Goal: Information Seeking & Learning: Learn about a topic

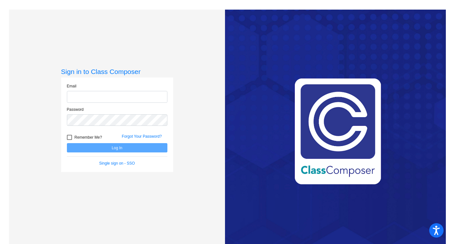
type input "[EMAIL_ADDRESS][DOMAIN_NAME]"
click at [113, 147] on button "Log In" at bounding box center [117, 147] width 101 height 9
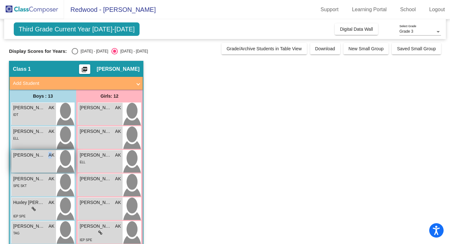
click at [50, 161] on div "[PERSON_NAME] AK lock do_not_disturb_alt" at bounding box center [34, 161] width 45 height 22
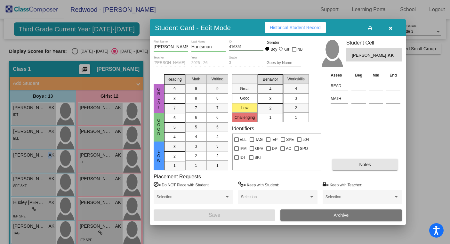
click at [365, 168] on button "Notes" at bounding box center [366, 165] width 66 height 12
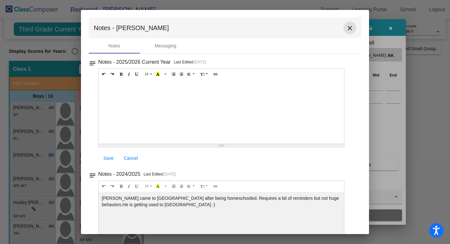
click at [346, 29] on mat-icon "close" at bounding box center [350, 28] width 8 height 8
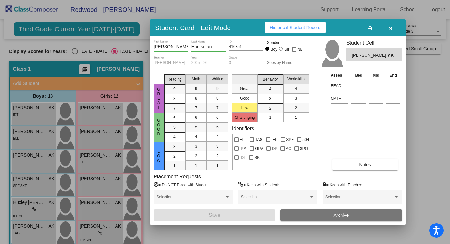
click at [99, 210] on div at bounding box center [225, 122] width 450 height 244
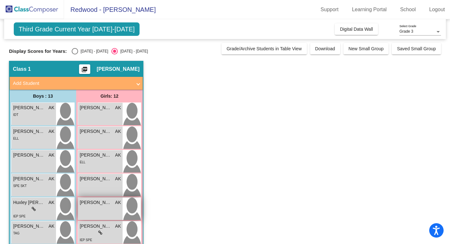
click at [108, 209] on div "[PERSON_NAME] AK lock do_not_disturb_alt" at bounding box center [100, 209] width 45 height 22
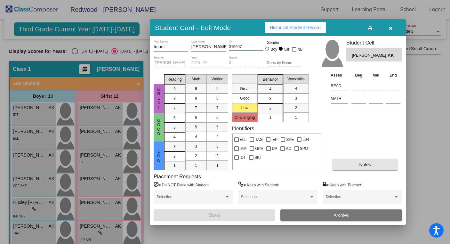
click at [350, 164] on button "Notes" at bounding box center [366, 165] width 66 height 12
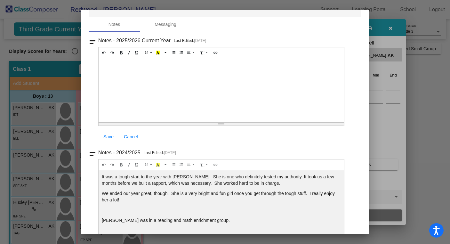
scroll to position [33, 0]
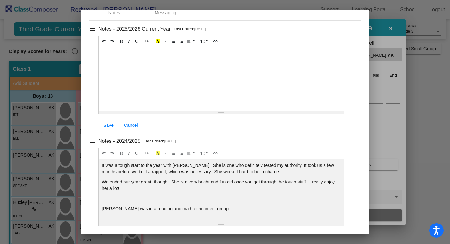
click at [393, 137] on div at bounding box center [225, 122] width 450 height 244
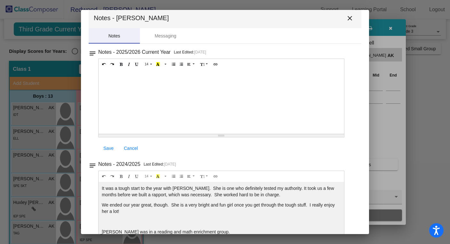
scroll to position [0, 0]
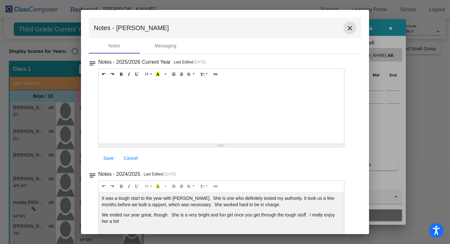
click at [346, 27] on mat-icon "close" at bounding box center [350, 28] width 8 height 8
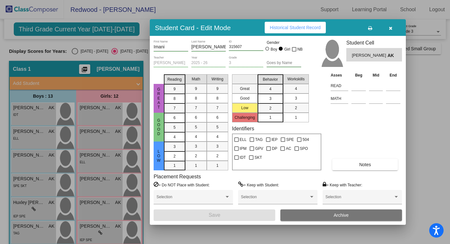
click at [105, 187] on div at bounding box center [225, 122] width 450 height 244
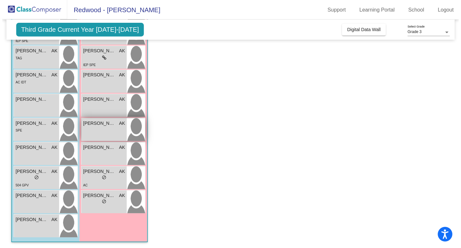
scroll to position [177, 0]
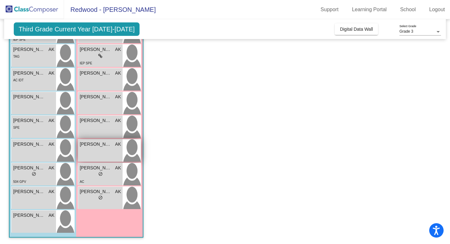
click at [103, 152] on div "[PERSON_NAME] [PERSON_NAME] AK lock do_not_disturb_alt" at bounding box center [100, 150] width 45 height 22
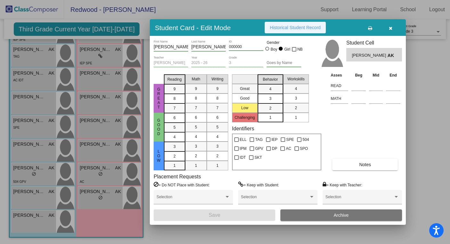
click at [295, 26] on span "Historical Student Record" at bounding box center [295, 27] width 51 height 5
click at [291, 28] on span "Historical Student Record" at bounding box center [295, 27] width 51 height 5
click at [374, 54] on span "[PERSON_NAME] [PERSON_NAME]" at bounding box center [370, 55] width 36 height 7
click at [350, 54] on div "[PERSON_NAME] [PERSON_NAME] AK" at bounding box center [375, 54] width 56 height 13
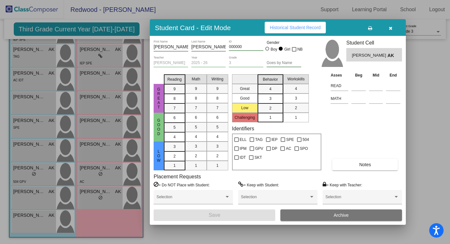
click at [358, 141] on div "Asses Beg Mid End READ MATH Notes" at bounding box center [365, 121] width 73 height 99
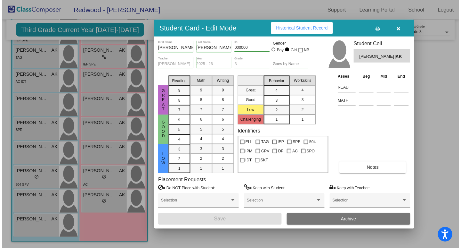
scroll to position [173, 0]
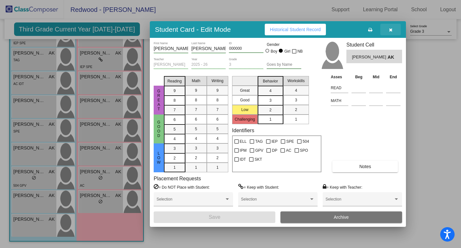
click at [390, 29] on icon "button" at bounding box center [391, 30] width 4 height 4
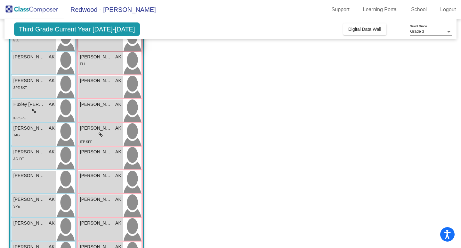
scroll to position [0, 0]
